Goal: Find specific page/section: Find specific page/section

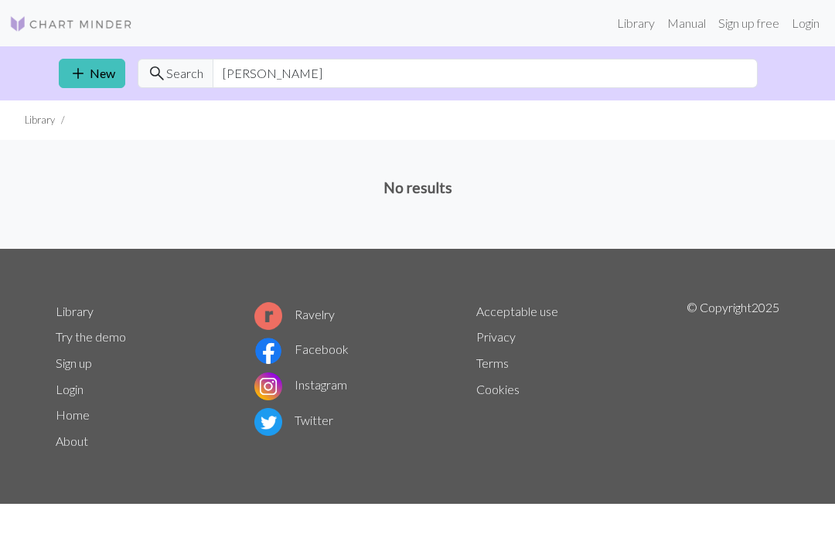
click at [642, 23] on link "Library" at bounding box center [636, 23] width 50 height 31
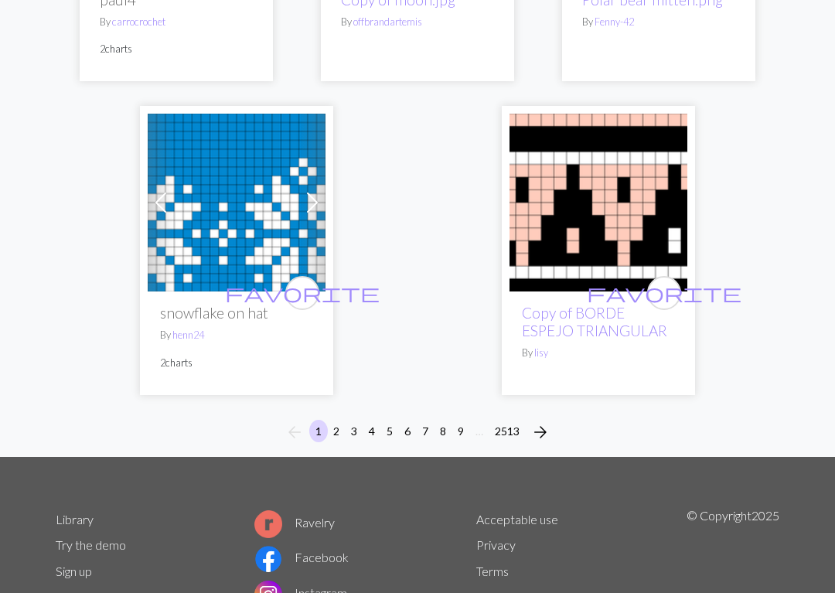
scroll to position [5044, 0]
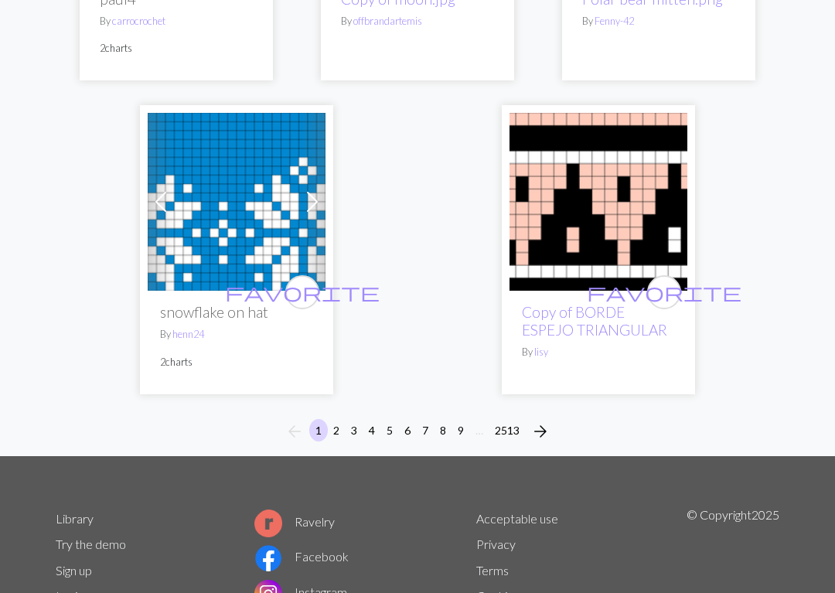
click at [550, 419] on button "arrow_forward" at bounding box center [540, 431] width 31 height 25
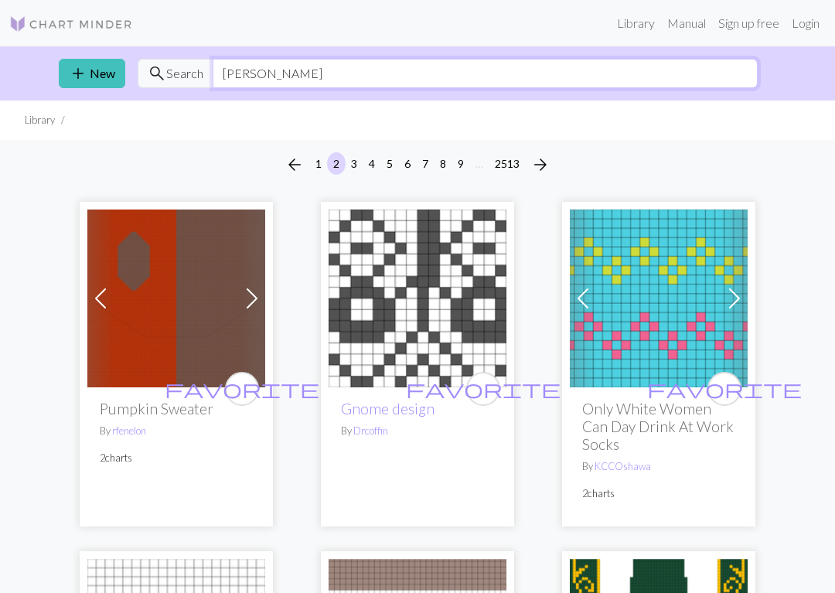
click at [295, 77] on input "[PERSON_NAME]" at bounding box center [485, 73] width 545 height 29
type input "S"
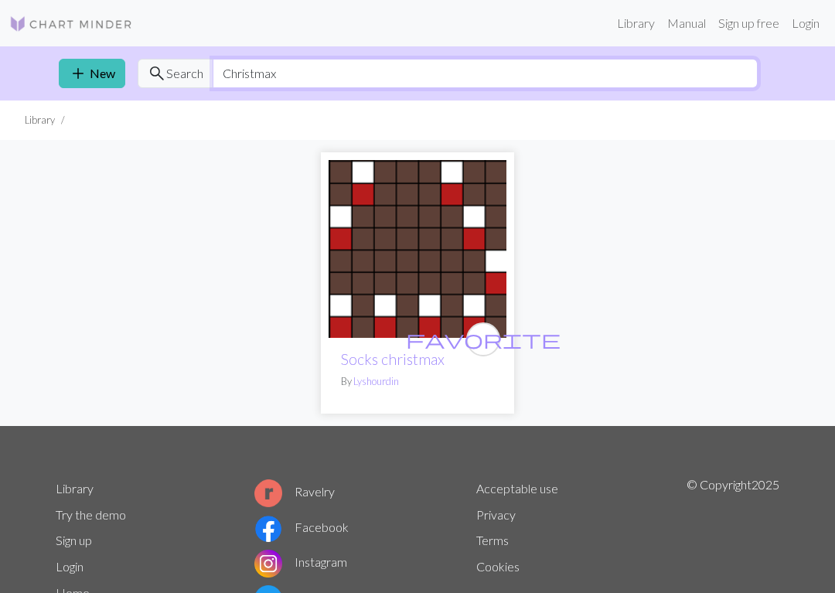
click at [313, 75] on input "Christmax" at bounding box center [485, 73] width 545 height 29
type input "C"
click at [726, 218] on div "favorite Socks christmax By Lyshourdin" at bounding box center [417, 283] width 742 height 286
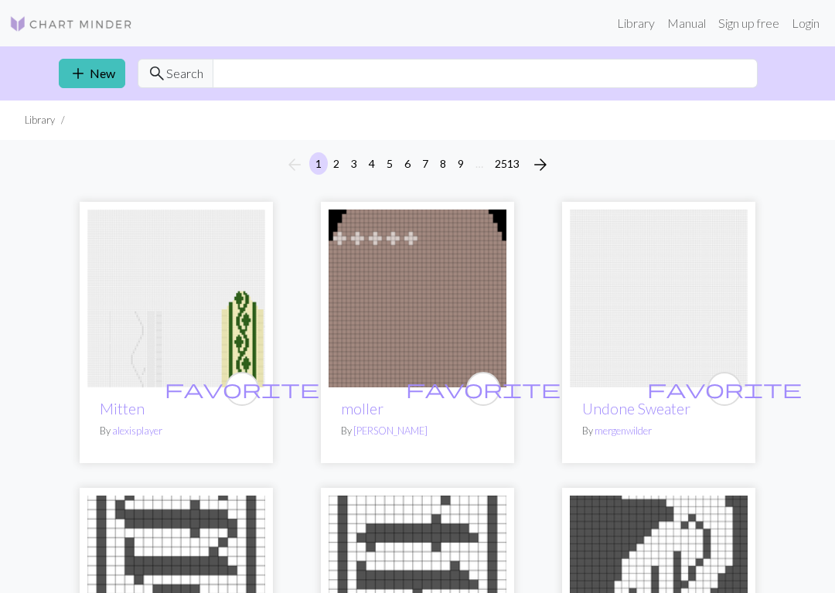
click at [685, 23] on link "Manual" at bounding box center [686, 23] width 51 height 31
